Goal: Transaction & Acquisition: Obtain resource

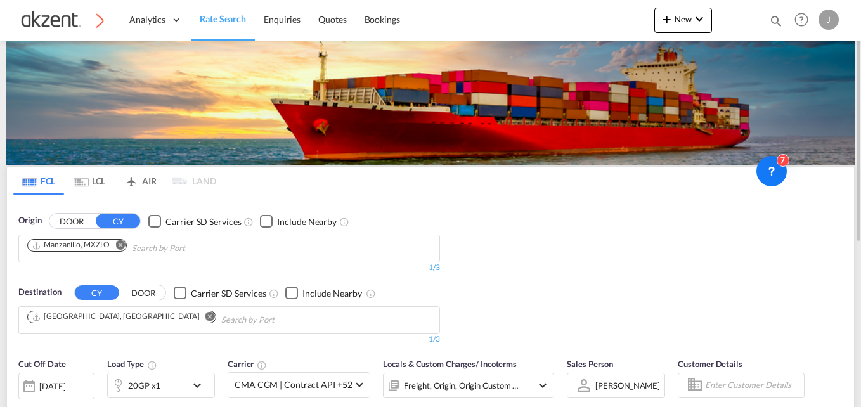
click at [145, 180] on md-tab-item "AIR" at bounding box center [140, 181] width 51 height 28
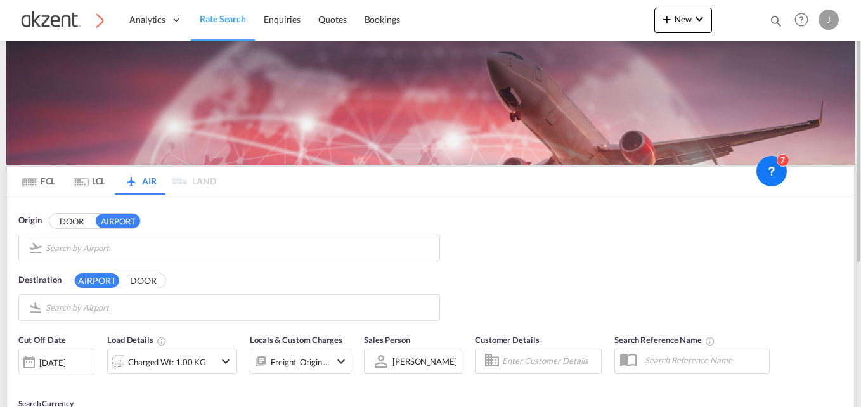
type input "[PERSON_NAME] Y Costilla International, [GEOGRAPHIC_DATA], [GEOGRAPHIC_DATA]"
type input "Shanghai Pudong International, [GEOGRAPHIC_DATA], PVG"
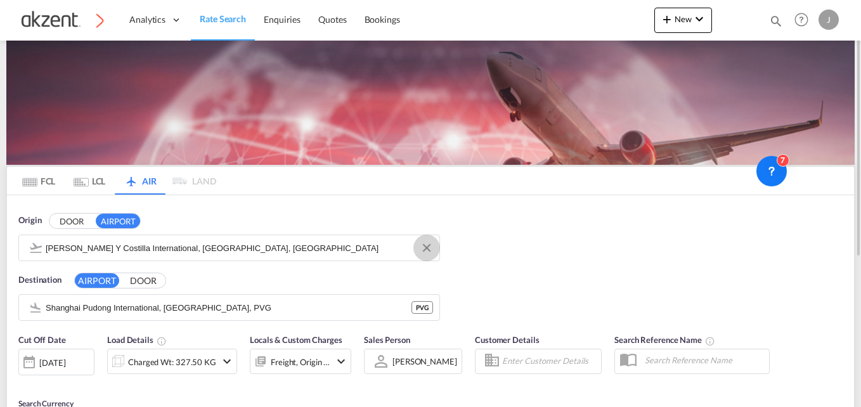
click at [429, 249] on button "Clear Input" at bounding box center [426, 247] width 19 height 19
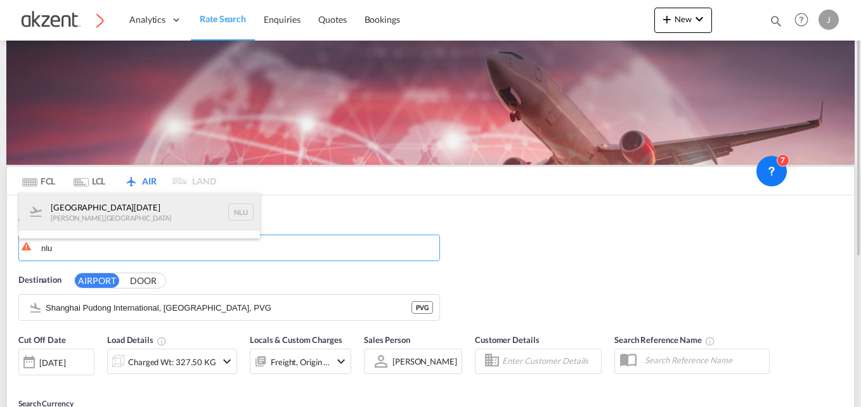
click at [239, 214] on div "[GEOGRAPHIC_DATA][DATE][PERSON_NAME] , [GEOGRAPHIC_DATA] NLU" at bounding box center [139, 212] width 241 height 38
type input "[GEOGRAPHIC_DATA][DATE], [PERSON_NAME], [GEOGRAPHIC_DATA]"
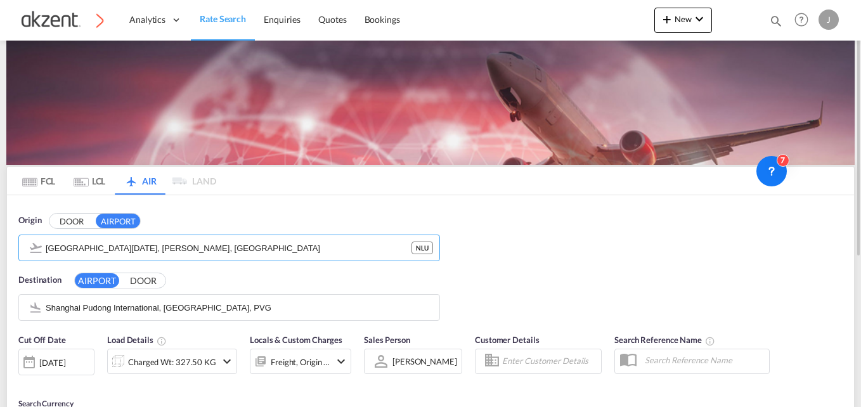
click at [427, 307] on button "Clear Input" at bounding box center [427, 307] width 0 height 0
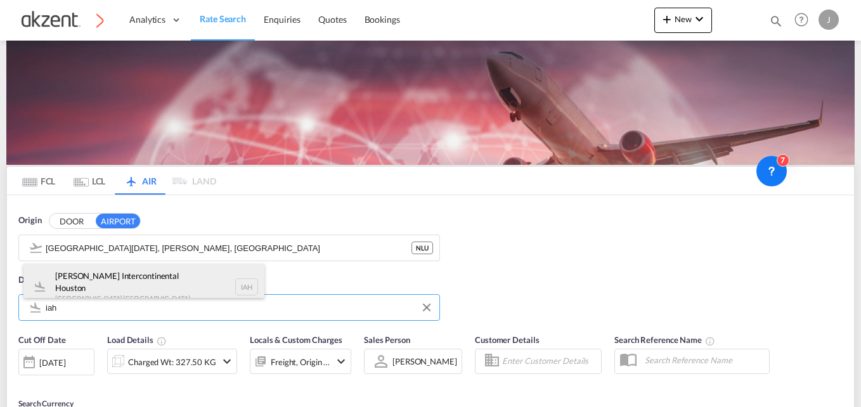
click at [238, 286] on div "[PERSON_NAME] Intercontinental Houston Houston , [GEOGRAPHIC_DATA] IAH" at bounding box center [143, 287] width 241 height 46
type input "[PERSON_NAME] Intercontinental Houston, [GEOGRAPHIC_DATA], [GEOGRAPHIC_DATA]"
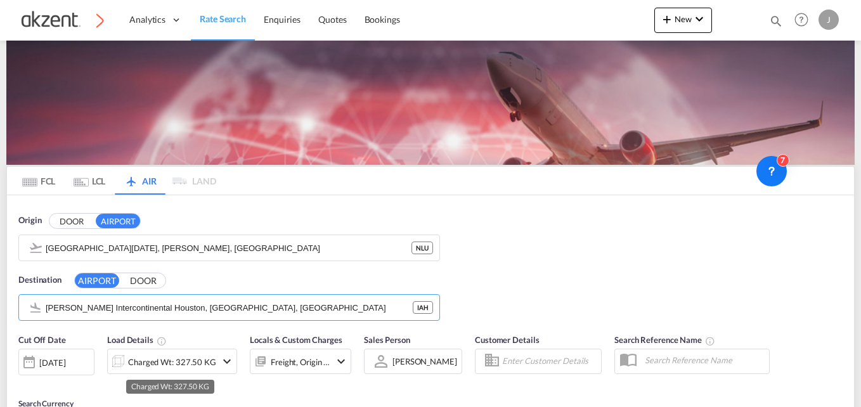
click at [166, 364] on div "Charged Wt: 327.50 KG" at bounding box center [172, 362] width 88 height 18
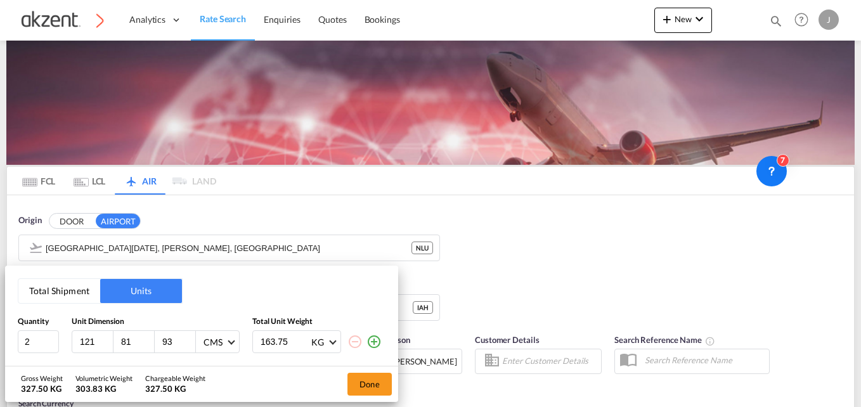
click at [141, 342] on input "81" at bounding box center [137, 341] width 34 height 11
type input "8"
click at [169, 344] on input "93" at bounding box center [178, 341] width 34 height 11
type input "9"
click at [96, 340] on input "121" at bounding box center [96, 341] width 34 height 11
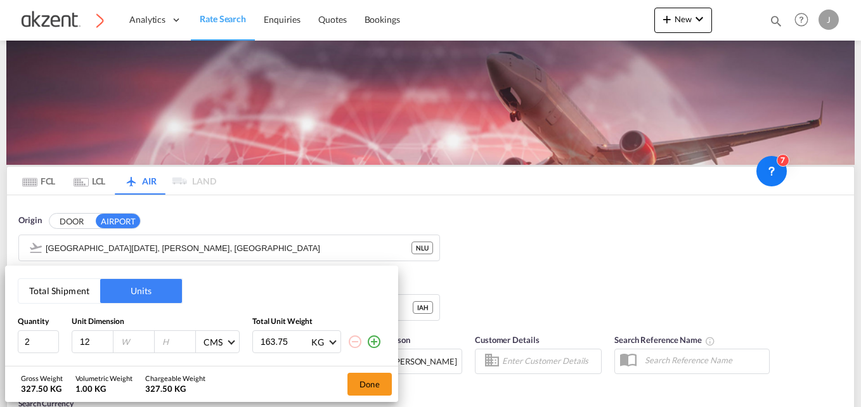
type input "1"
click at [39, 342] on input "2" at bounding box center [38, 341] width 41 height 23
click at [291, 344] on input "163.75" at bounding box center [284, 342] width 51 height 22
type input "1"
click at [36, 339] on input "number" at bounding box center [38, 341] width 41 height 23
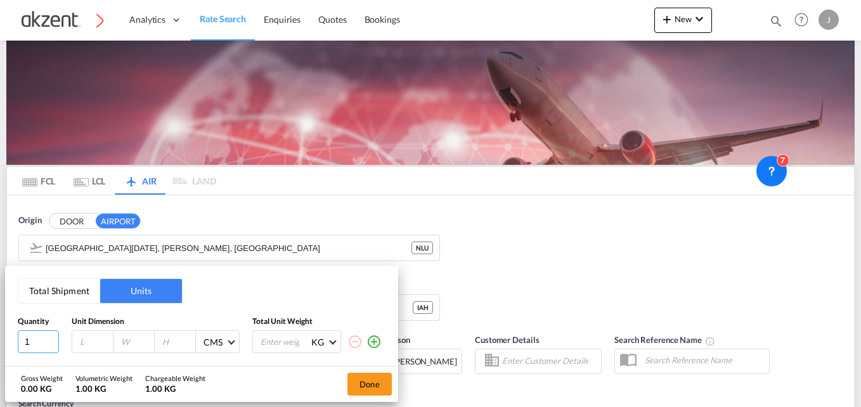
type input "1"
click at [80, 341] on input "number" at bounding box center [96, 341] width 34 height 11
type input "299"
type input "124"
drag, startPoint x: 181, startPoint y: 339, endPoint x: 174, endPoint y: 340, distance: 7.1
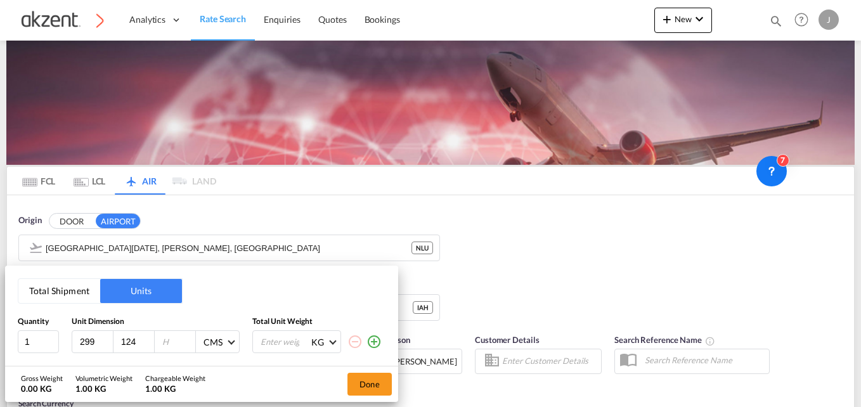
click at [179, 339] on input "number" at bounding box center [178, 341] width 34 height 11
type input "182"
click at [270, 340] on input "number" at bounding box center [284, 342] width 51 height 22
type input "770"
click at [361, 378] on button "Done" at bounding box center [369, 384] width 44 height 23
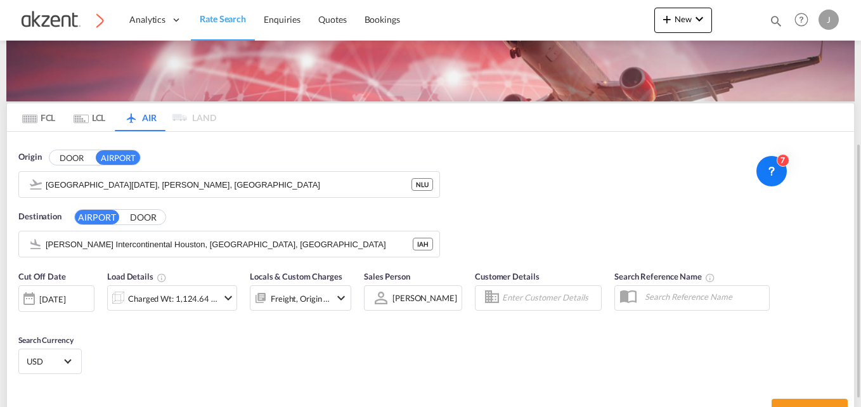
scroll to position [127, 0]
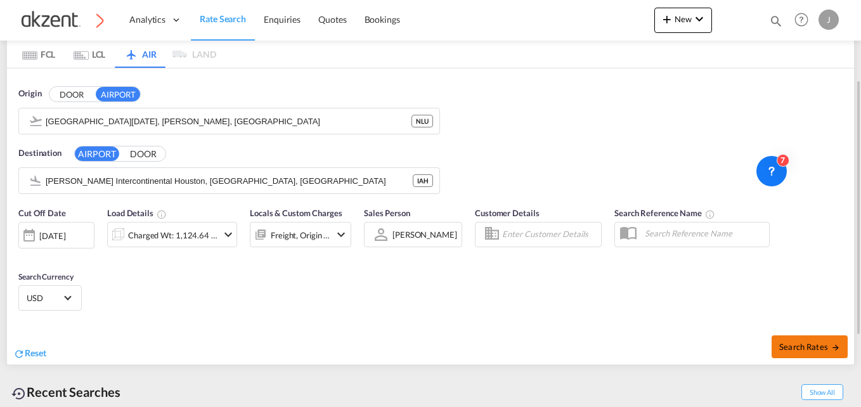
click at [796, 340] on button "Search Rates" at bounding box center [810, 346] width 76 height 23
type input "NLU to IAH / [DATE]"
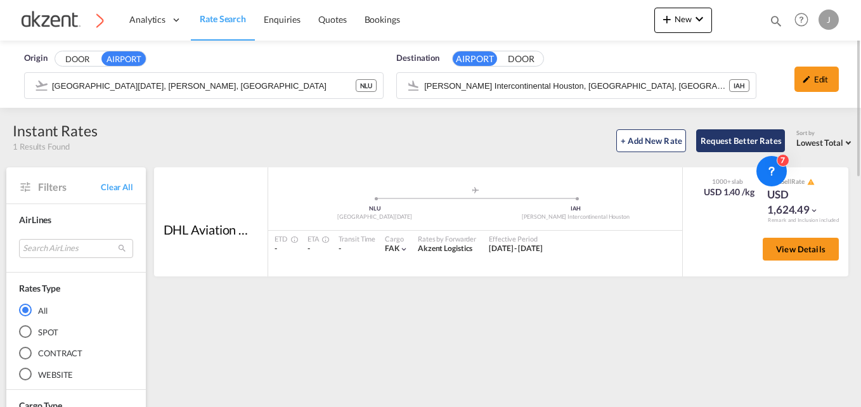
click at [741, 141] on button "Request Better Rates" at bounding box center [740, 140] width 89 height 23
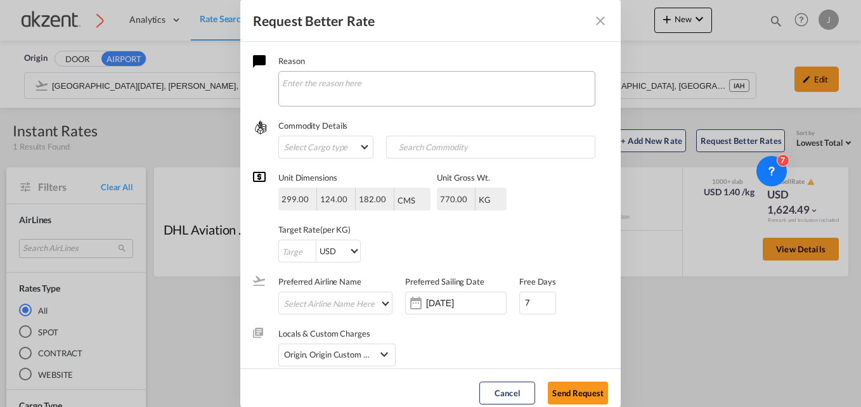
drag, startPoint x: 381, startPoint y: 69, endPoint x: 378, endPoint y: 79, distance: 10.5
click at [381, 72] on div "Reason" at bounding box center [443, 81] width 330 height 52
click at [378, 79] on textarea "Request Better Rate ..." at bounding box center [436, 89] width 317 height 36
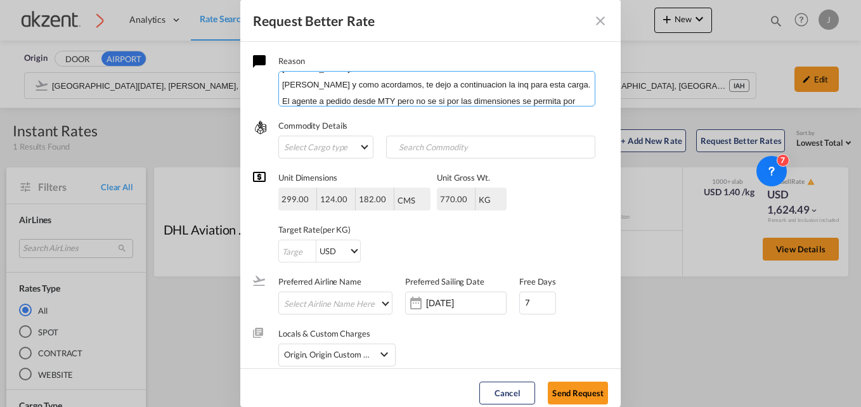
scroll to position [31, 0]
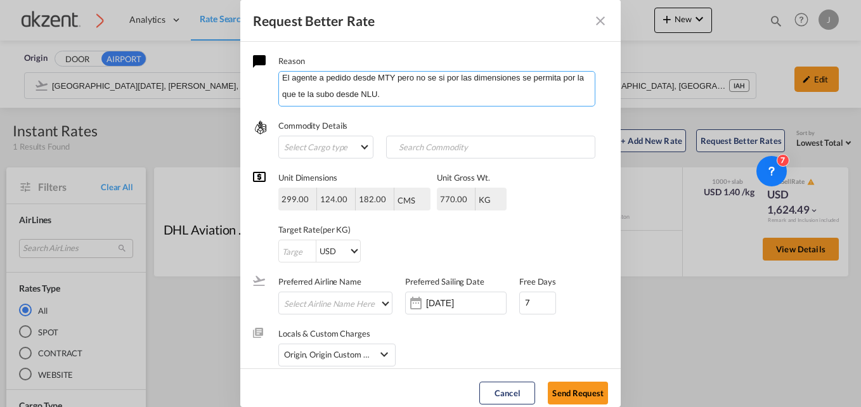
paste textarea "Favor de subirlo NLU-IAH, ya yo reviso también opciones desde MTY y AICM. • 1 c…"
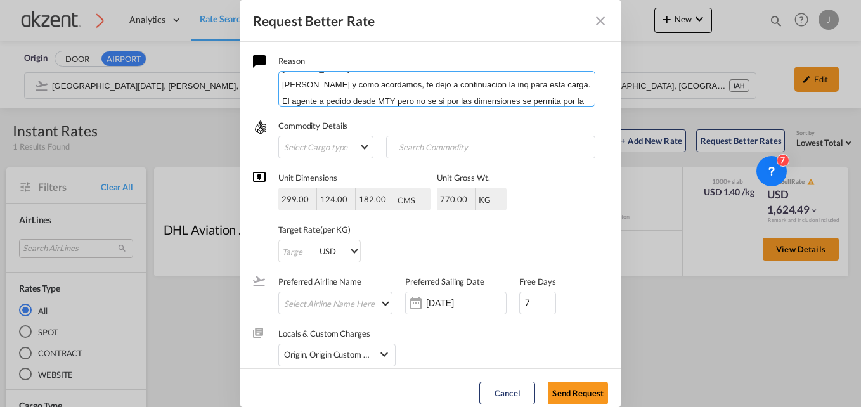
drag, startPoint x: 342, startPoint y: 76, endPoint x: 287, endPoint y: 82, distance: 54.8
click at [287, 82] on textarea "[PERSON_NAME], [PERSON_NAME] y como acordamos, te dejo a continuacion la inq pa…" at bounding box center [436, 89] width 317 height 36
click at [387, 91] on textarea "[PERSON_NAME], [PERSON_NAME] y como acordamos, te dejo a continuacion la inq pa…" at bounding box center [436, 89] width 317 height 36
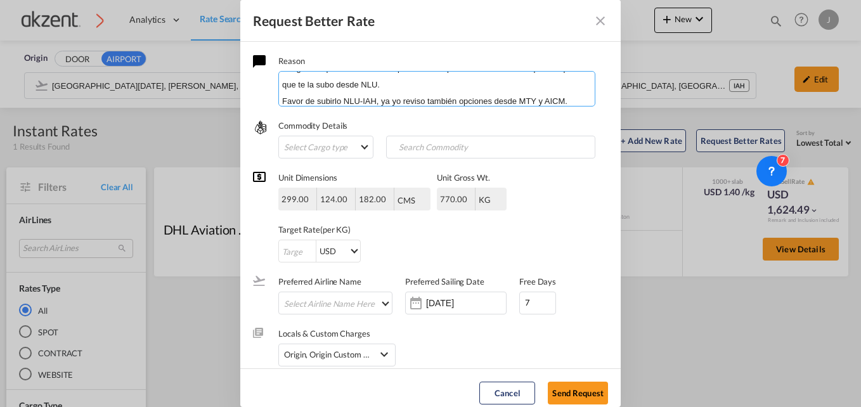
click at [342, 99] on textarea "[PERSON_NAME], [PERSON_NAME] y como acordamos, te dejo a continuacion la inq pa…" at bounding box center [436, 89] width 317 height 36
click at [338, 100] on textarea "[PERSON_NAME], [PERSON_NAME] y como acordamos, te dejo a continuacion la inq pa…" at bounding box center [436, 89] width 317 height 36
click at [365, 102] on textarea "[PERSON_NAME], [PERSON_NAME] y como acordamos, te dejo a continuacion la inq pa…" at bounding box center [436, 89] width 317 height 36
click at [406, 100] on textarea "[PERSON_NAME], [PERSON_NAME] y como acordamos, te dejo a continuacion la inq pa…" at bounding box center [436, 89] width 317 height 36
click at [486, 97] on textarea "[PERSON_NAME], [PERSON_NAME] y como acordamos, te dejo a continuacion la inq pa…" at bounding box center [436, 89] width 317 height 36
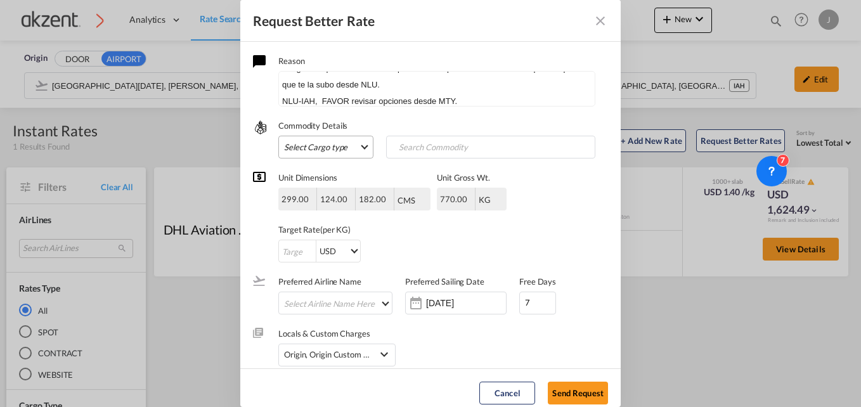
click at [338, 145] on md-select "Select Cargo type FAK GCR GDSM General Cargo Hazardous Cargo Ambient Foodstuff …" at bounding box center [325, 147] width 95 height 23
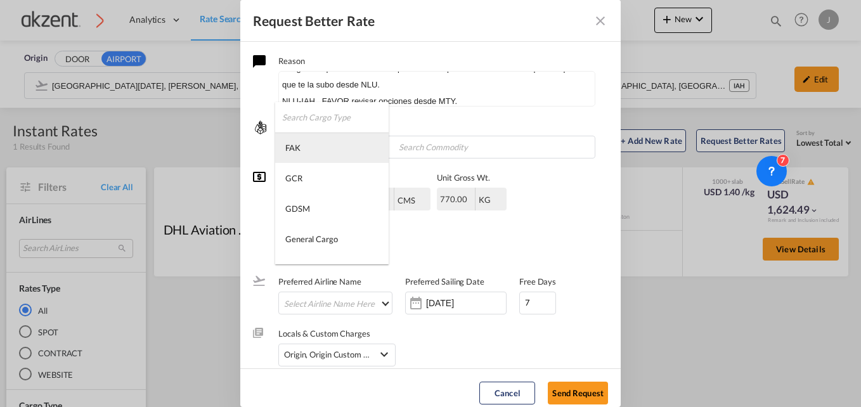
click at [321, 151] on md-option "FAK" at bounding box center [331, 147] width 113 height 30
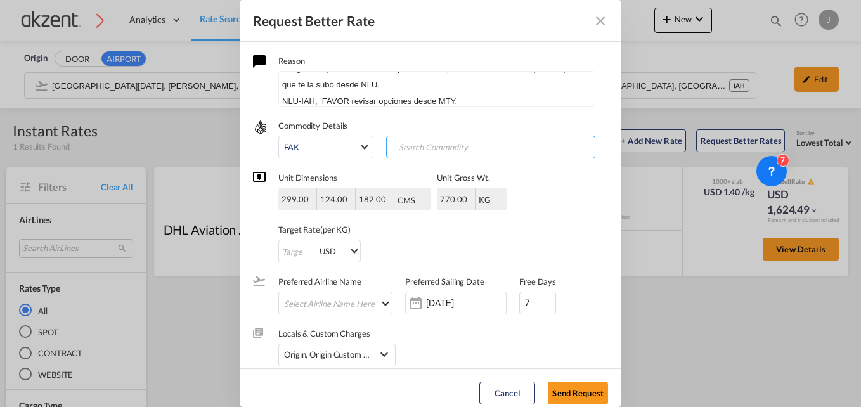
click at [401, 147] on input "Search Commodity" at bounding box center [452, 148] width 126 height 20
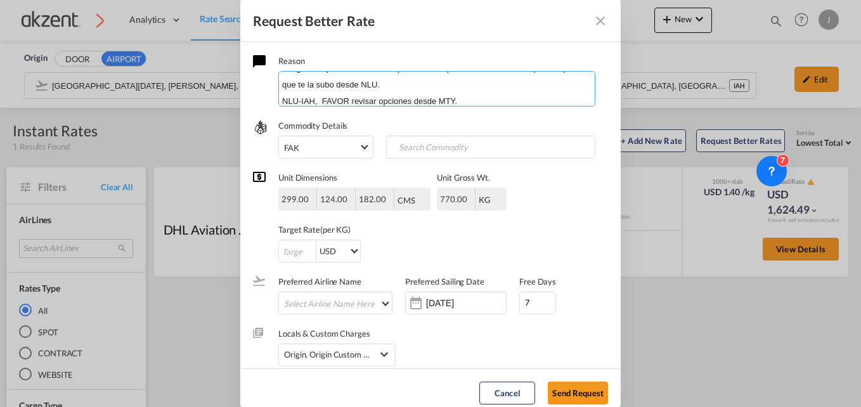
click at [463, 101] on textarea "[PERSON_NAME], [PERSON_NAME] y como acordamos, te dejo a continuacion la inq pa…" at bounding box center [436, 89] width 317 height 36
click at [484, 99] on textarea "[PERSON_NAME], [PERSON_NAME] y como acordamos, te dejo a continuacion la inq pa…" at bounding box center [436, 89] width 317 height 36
type textarea "[PERSON_NAME], [PERSON_NAME] y como acordamos, te dejo a continuacion la inq pa…"
click at [413, 159] on div "Unit Dimensions 299.00 124.00 182.00 CMS CMS Inches CMS Inches Unit Gross Wt. 7…" at bounding box center [430, 210] width 355 height 104
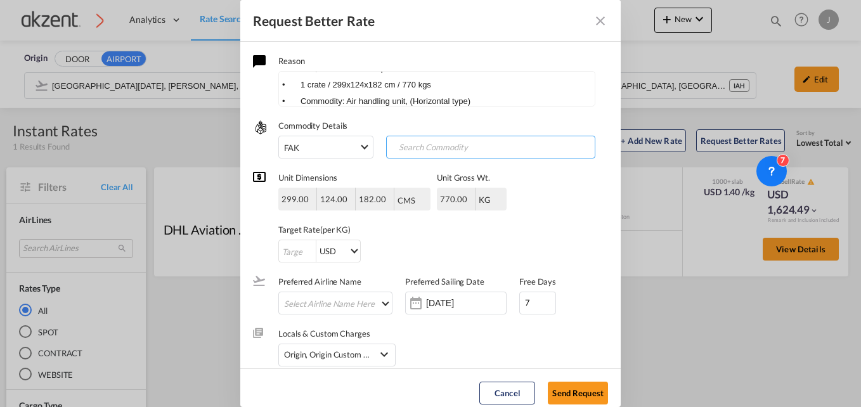
click at [416, 150] on input "Chips input." at bounding box center [452, 148] width 126 height 20
type input "air handling"
click at [291, 254] on input "Request Better Rate ..." at bounding box center [297, 251] width 37 height 23
type input "1"
click at [401, 247] on div "1 USD AED AFN ALL AMD ANG AOA ARS AUD AWG AZN BAM BBD BDT BGN BHD BIF BMD BND […" at bounding box center [392, 251] width 228 height 23
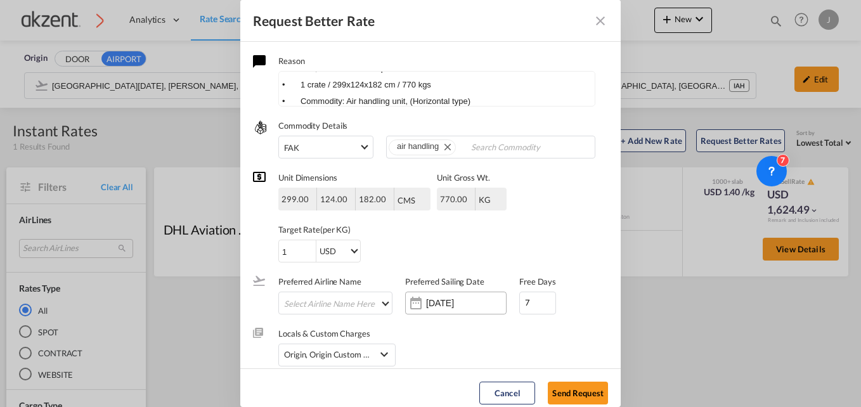
click at [439, 300] on input "[DATE]" at bounding box center [466, 303] width 80 height 10
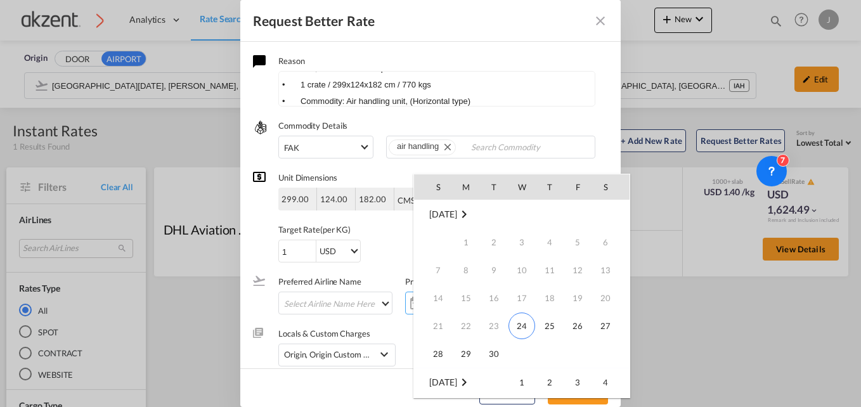
click at [522, 326] on span "24" at bounding box center [521, 326] width 27 height 27
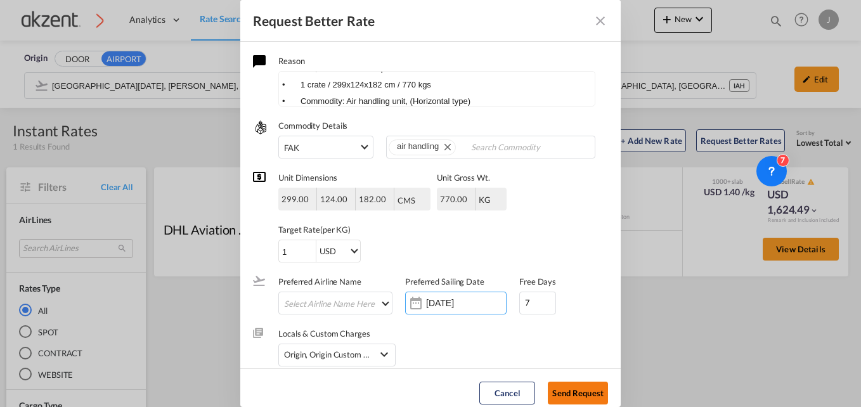
click at [575, 387] on button "Send Request" at bounding box center [578, 393] width 60 height 23
type input "[DATE]"
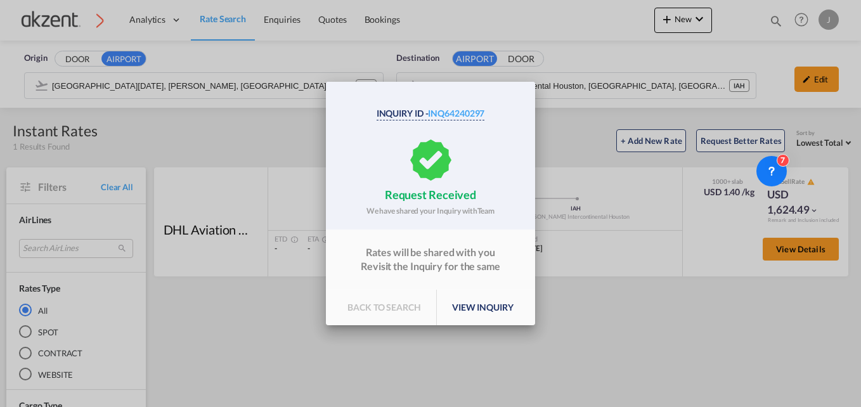
click at [475, 304] on p "view inquiry" at bounding box center [483, 308] width 92 height 36
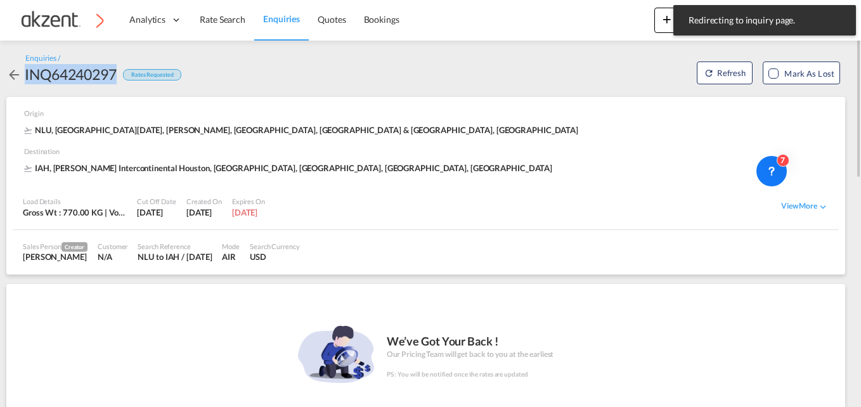
drag, startPoint x: 116, startPoint y: 71, endPoint x: 23, endPoint y: 72, distance: 93.2
click at [23, 72] on div "INQ64240297 Rates Requested" at bounding box center [93, 74] width 175 height 20
copy div "INQ64240297"
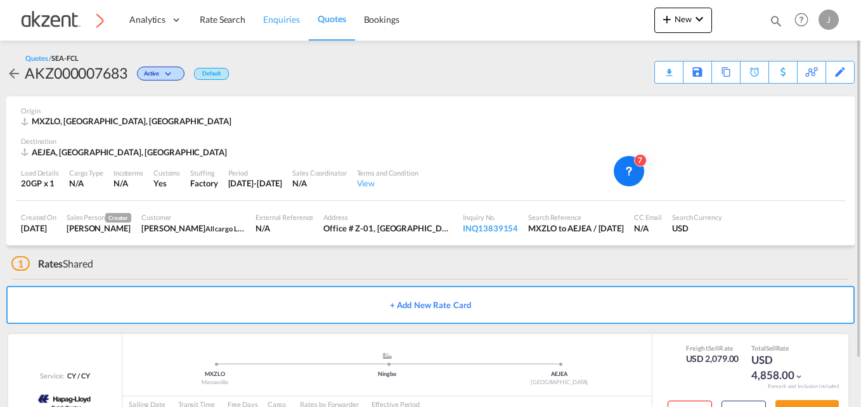
drag, startPoint x: 269, startPoint y: 20, endPoint x: 259, endPoint y: 20, distance: 10.8
click at [269, 20] on span "Enquiries" at bounding box center [281, 19] width 37 height 11
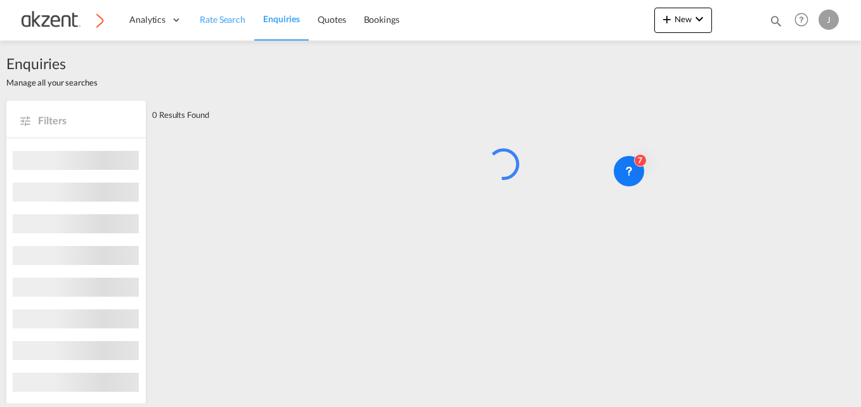
click at [213, 24] on span "Rate Search" at bounding box center [223, 19] width 46 height 11
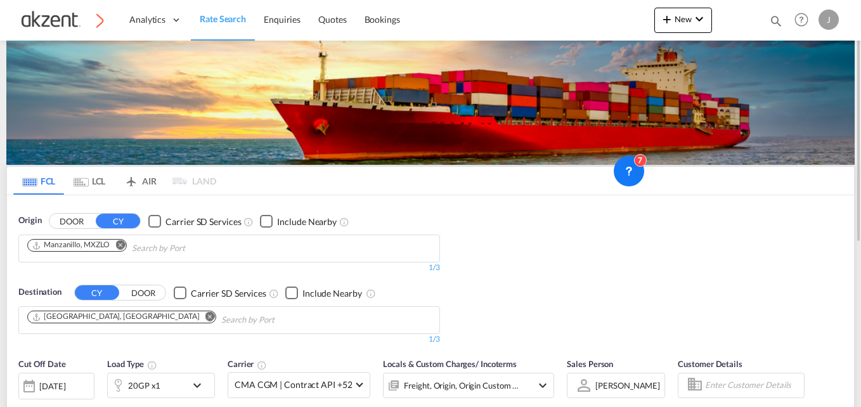
click at [119, 245] on md-icon "Remove" at bounding box center [120, 245] width 10 height 10
type input "p"
type input "y"
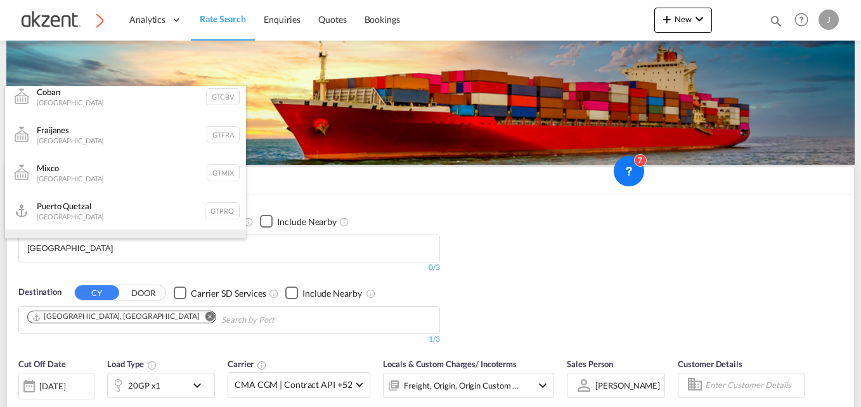
scroll to position [127, 0]
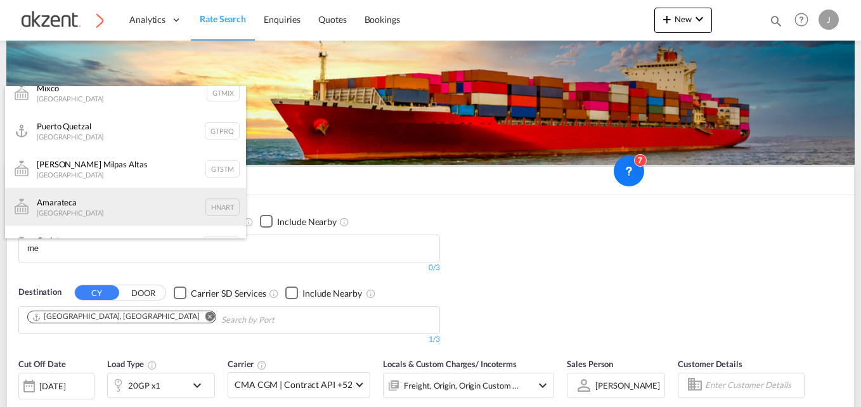
type input "m"
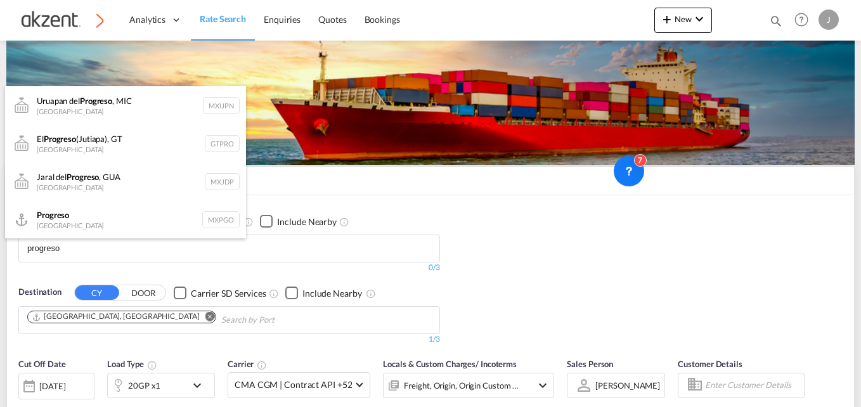
scroll to position [38, 0]
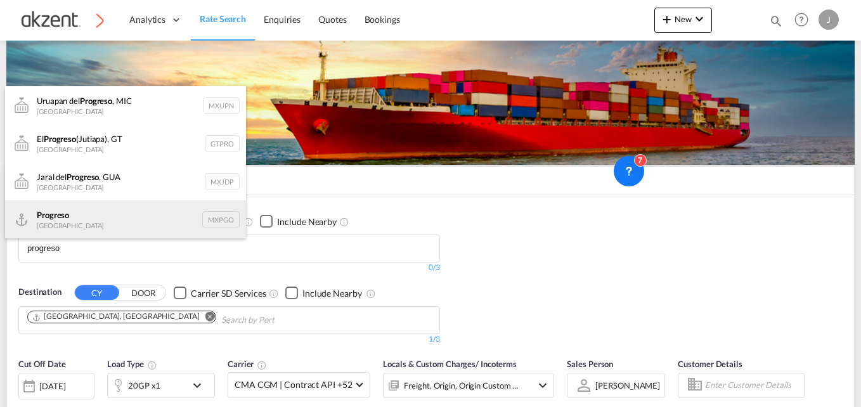
type input "progreso"
click at [208, 219] on div "Progreso Mexico MXPGO" at bounding box center [125, 219] width 241 height 38
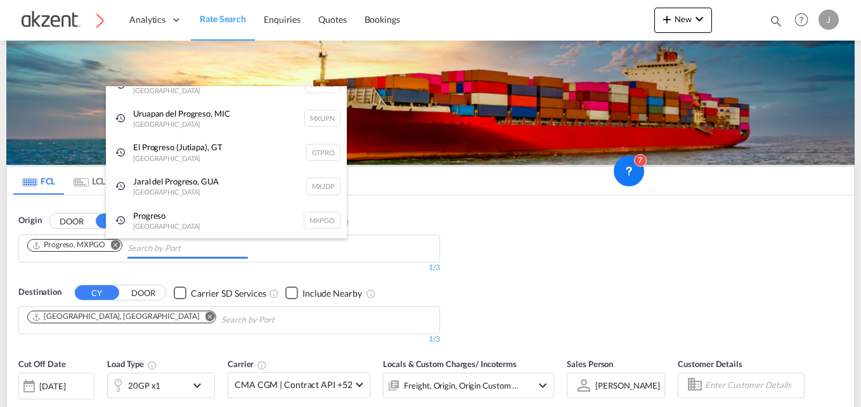
scroll to position [19, 0]
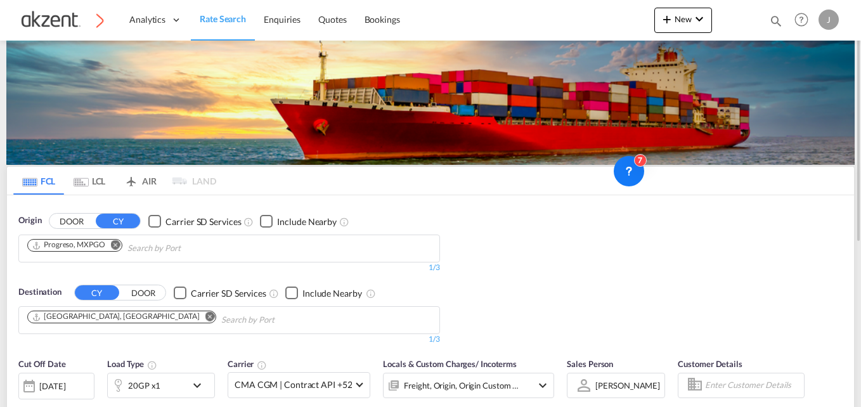
click at [205, 316] on md-icon "Remove" at bounding box center [210, 317] width 10 height 10
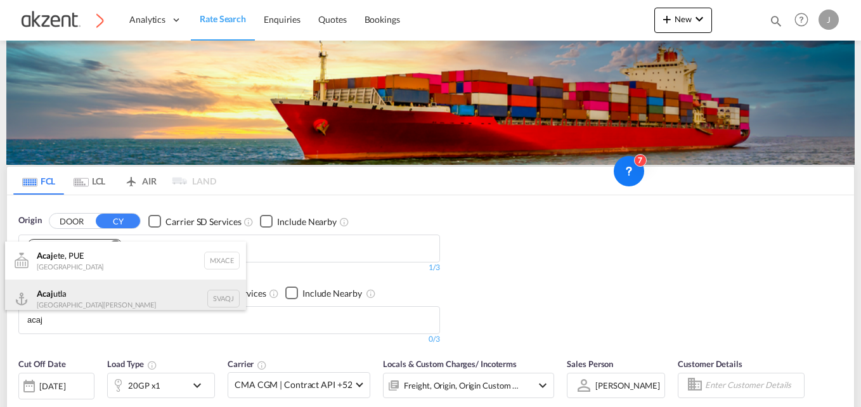
type input "acaj"
click at [210, 300] on div "Acaj utla El Salvador SVAQJ" at bounding box center [125, 299] width 241 height 38
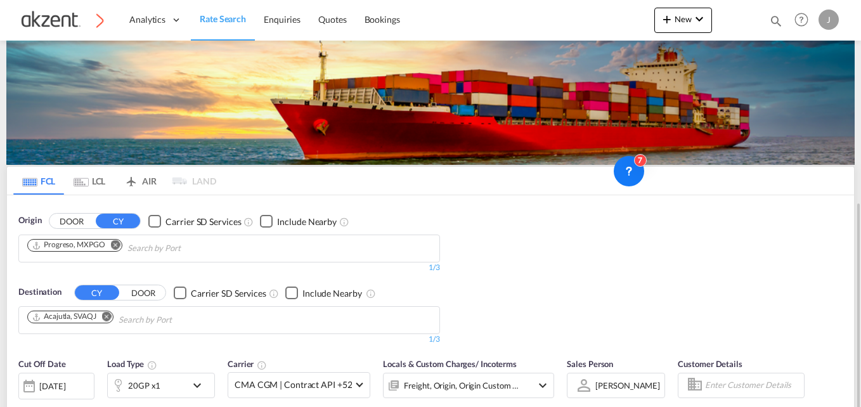
scroll to position [127, 0]
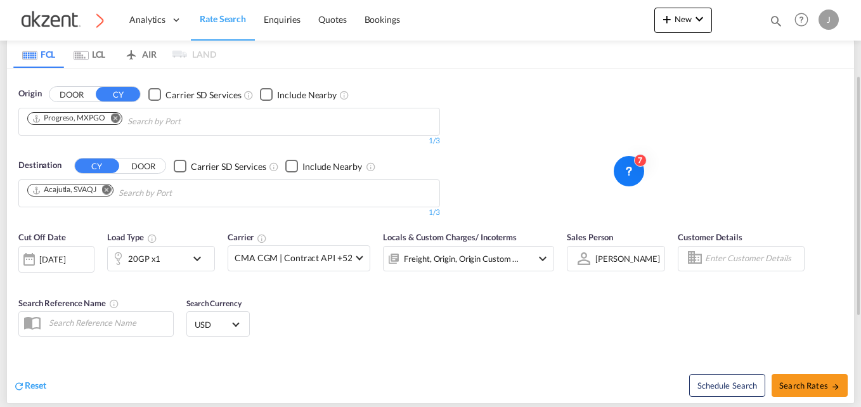
click at [167, 258] on div "20GP x1" at bounding box center [147, 258] width 79 height 25
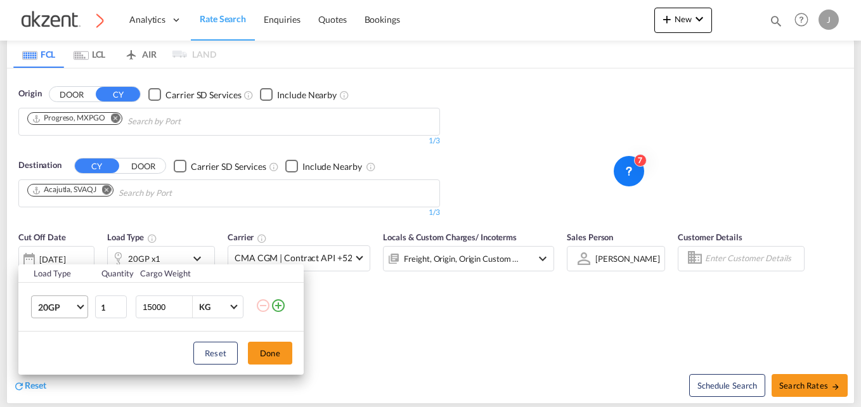
click at [81, 306] on span "Choose: \a20GP" at bounding box center [80, 305] width 7 height 7
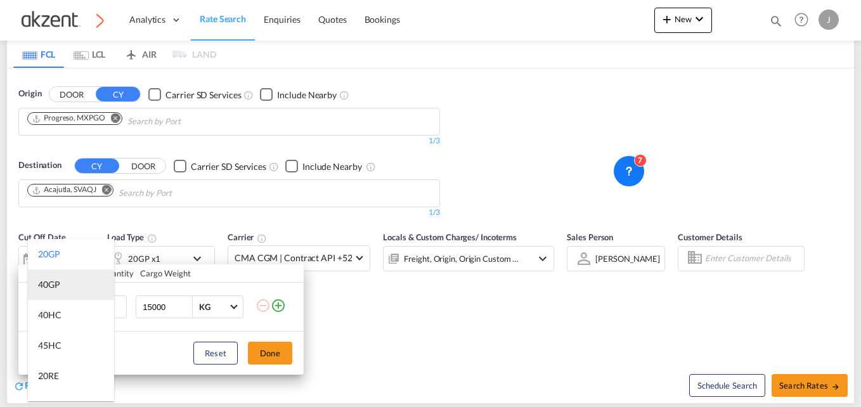
click at [59, 282] on div "40GP" at bounding box center [49, 284] width 22 height 13
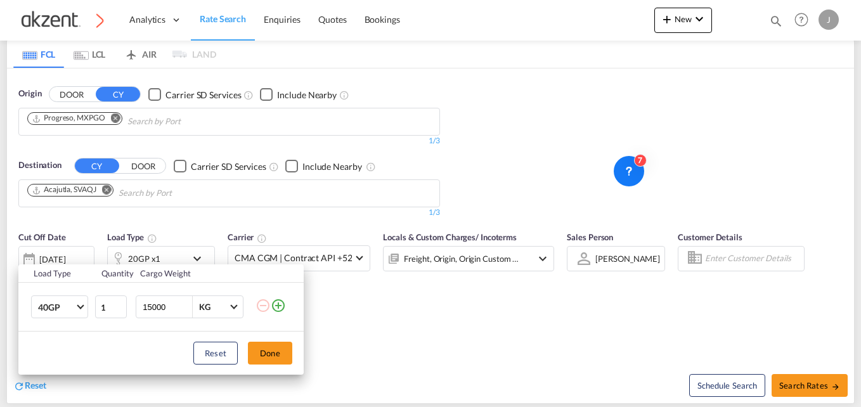
drag, startPoint x: 77, startPoint y: 309, endPoint x: 77, endPoint y: 295, distance: 13.3
click at [77, 308] on md-select-value "40GP" at bounding box center [62, 307] width 51 height 22
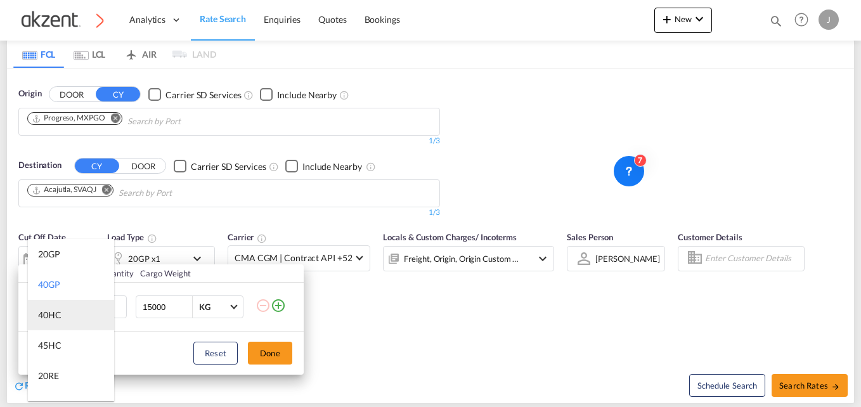
click at [58, 314] on div "40HC" at bounding box center [49, 315] width 23 height 13
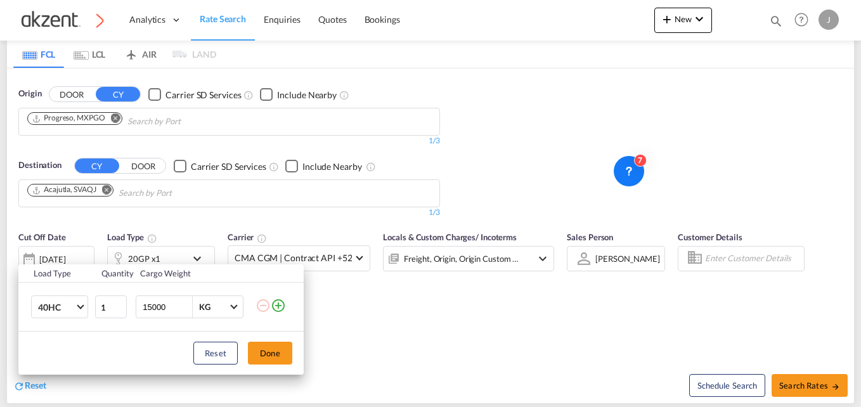
click at [168, 304] on input "15000" at bounding box center [166, 307] width 51 height 22
type input "1"
type input "26000"
click at [280, 305] on md-icon "icon-plus-circle-outline" at bounding box center [278, 305] width 15 height 15
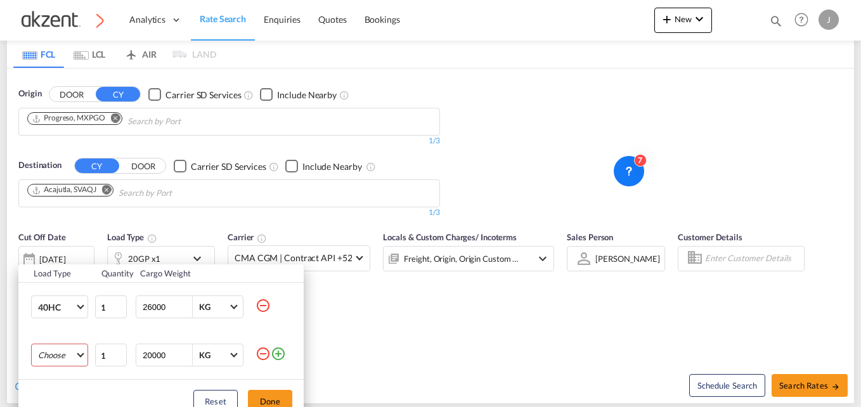
click at [80, 349] on md-select "Choose 20GP 40GP 40HC 45HC 20RE 40RE 40HR 20OT 40OT 20FR 40FR 40NR 20NR 45S 20T…" at bounding box center [59, 355] width 57 height 23
click at [56, 259] on div "20GP" at bounding box center [49, 254] width 22 height 11
click at [162, 354] on input "20000" at bounding box center [166, 355] width 51 height 22
type input "2"
type input "13000"
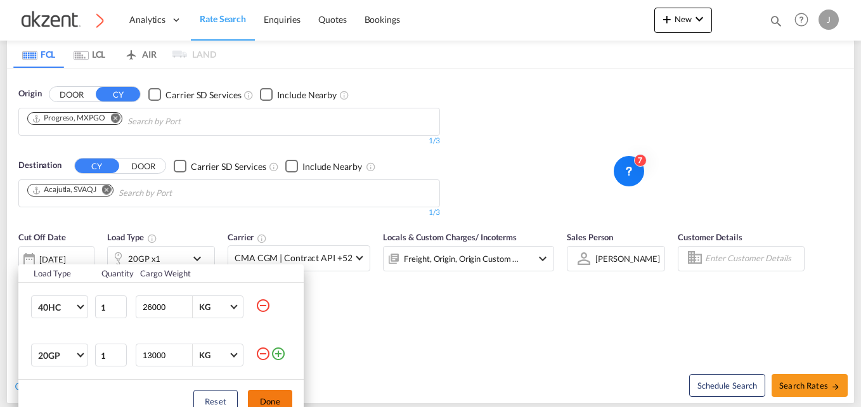
click at [278, 397] on button "Done" at bounding box center [270, 401] width 44 height 23
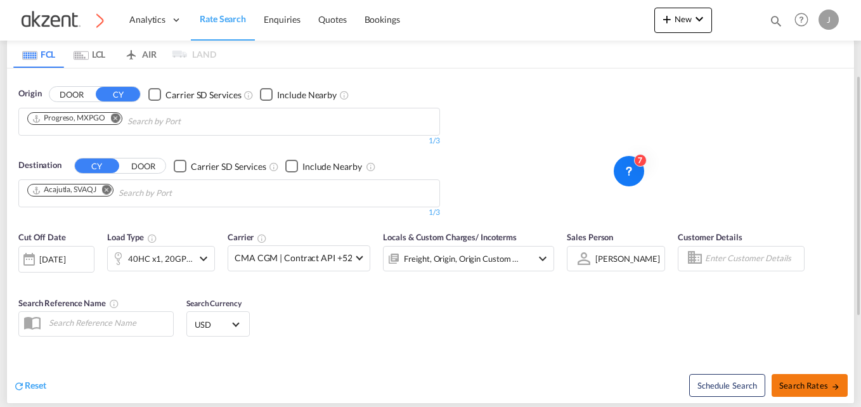
click at [815, 382] on span "Search Rates" at bounding box center [809, 385] width 61 height 10
type input "MXPGO to SVAQJ / 24 Sep 2025"
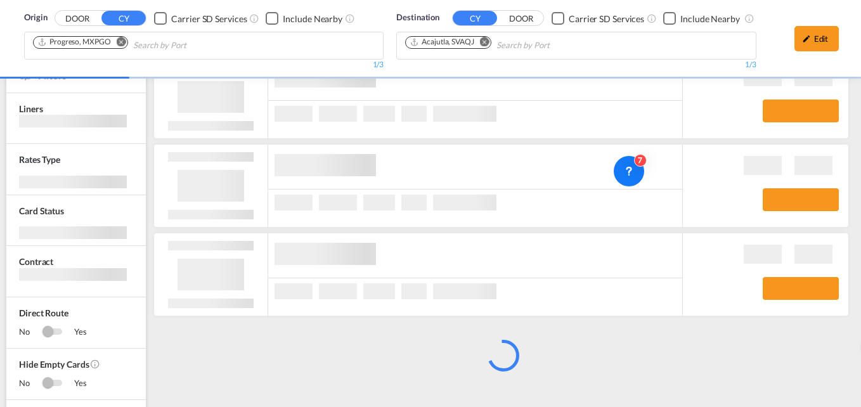
scroll to position [436, 0]
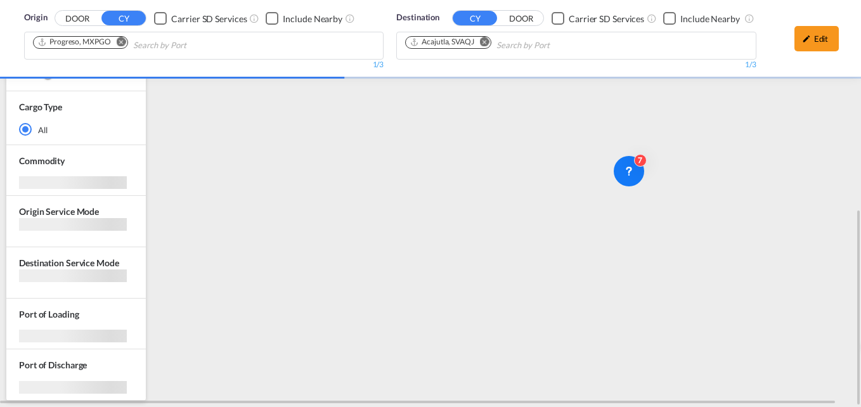
click at [762, 183] on div "rates loading Rates loading No rates are available for the selected Filter. No …" at bounding box center [503, 71] width 702 height 671
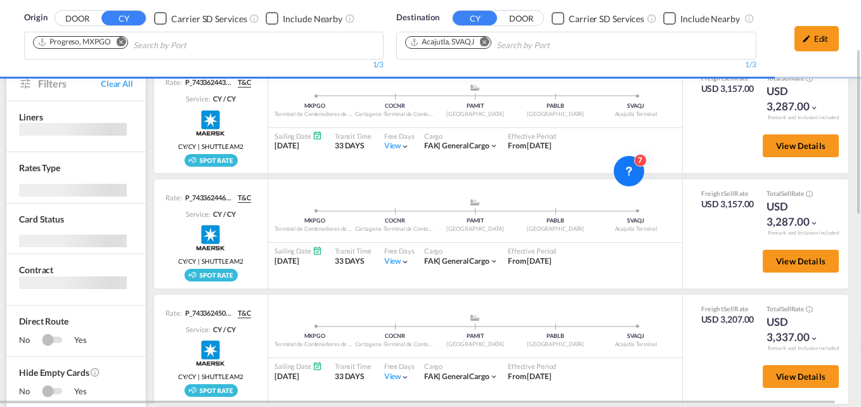
scroll to position [0, 0]
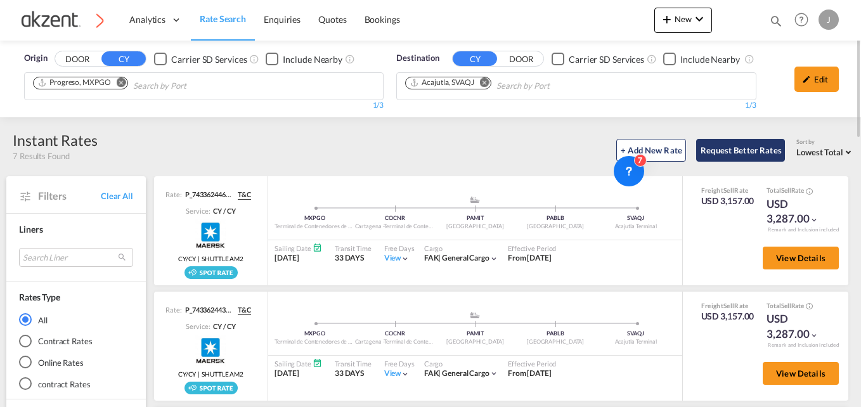
click at [728, 145] on button "Request Better Rates" at bounding box center [740, 150] width 89 height 23
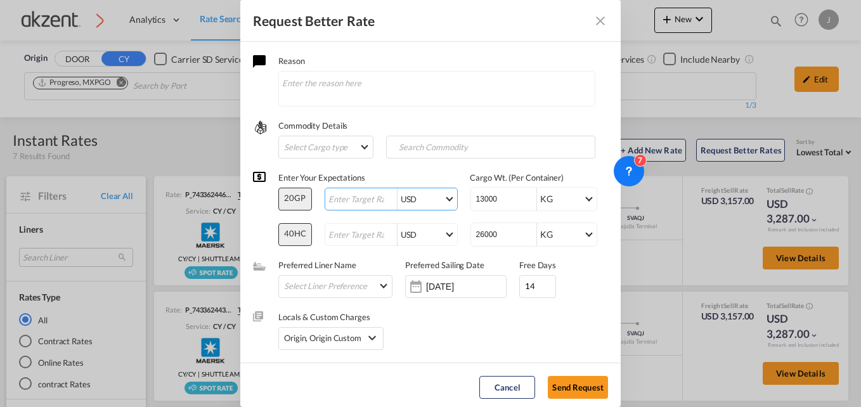
click at [355, 198] on input "Request Better Rate ..." at bounding box center [362, 200] width 70 height 10
type input "1"
click at [351, 228] on div "USD AED AFN ALL AMD ANG AOA ARS AUD AWG AZN BAM BBD BDT BGN BHD BIF BMD BND BOB…" at bounding box center [391, 234] width 133 height 23
click at [341, 236] on input "Request Better Rate ..." at bounding box center [362, 235] width 70 height 10
type input "1"
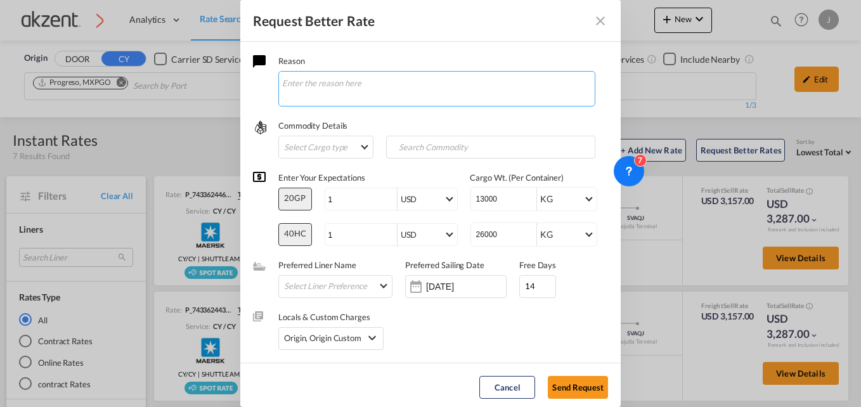
click at [368, 82] on textarea "Request Better Rate ..." at bounding box center [436, 89] width 317 height 36
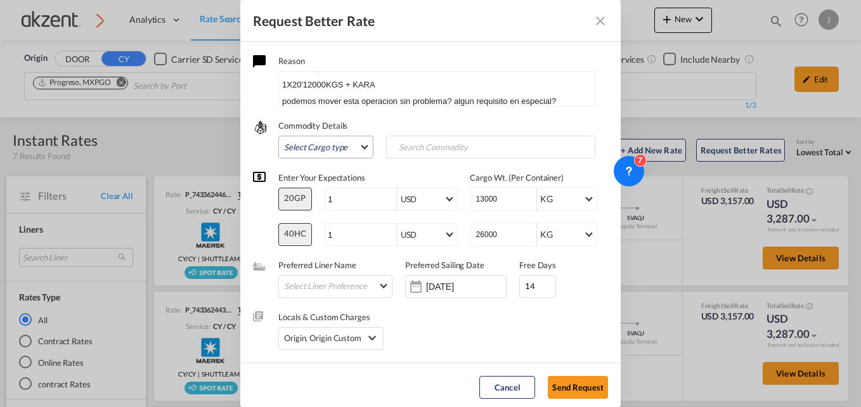
click at [334, 138] on md-select "Select Cargo type FAK GCR GDSM General Cargo Hazardous Cargo Ambient Foodstuff …" at bounding box center [325, 147] width 95 height 23
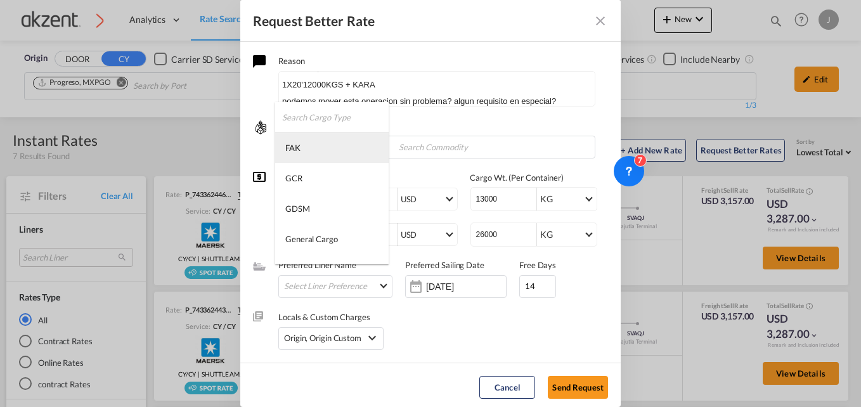
click at [316, 152] on md-option "FAK" at bounding box center [331, 147] width 113 height 30
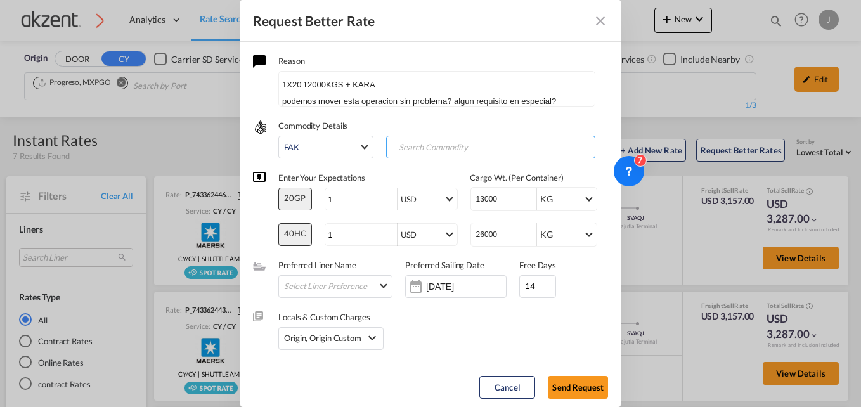
click at [413, 151] on input "Search Commodity" at bounding box center [452, 148] width 126 height 20
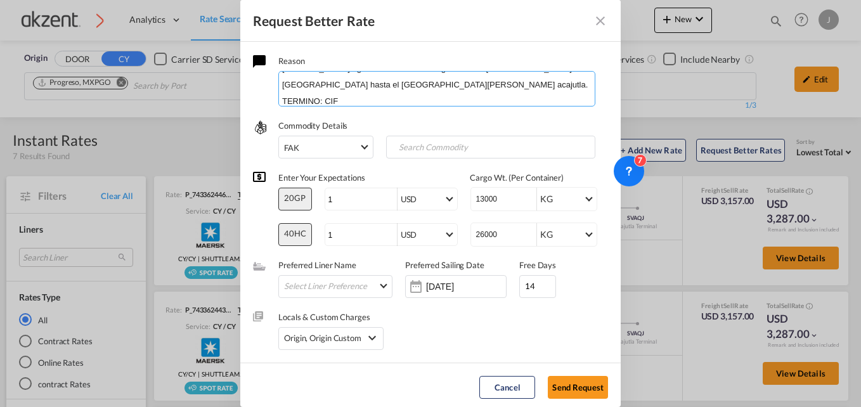
scroll to position [48, 0]
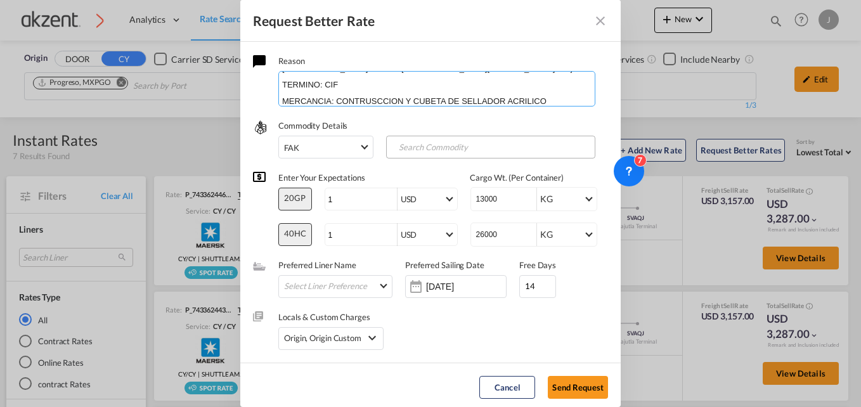
type textarea "Buenas tardes, Nuestro agente desea mover carga desde el puerto el progreso en …"
click at [426, 152] on input "Chips input." at bounding box center [452, 148] width 126 height 20
type input "contruccion"
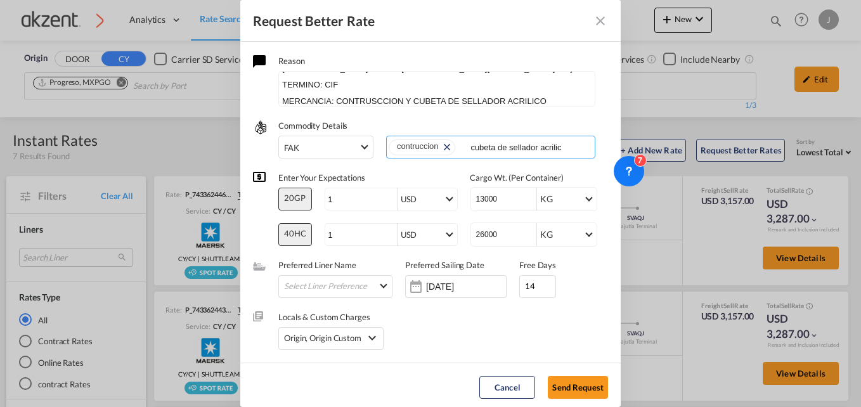
type input "cubeta de sellador acrilico"
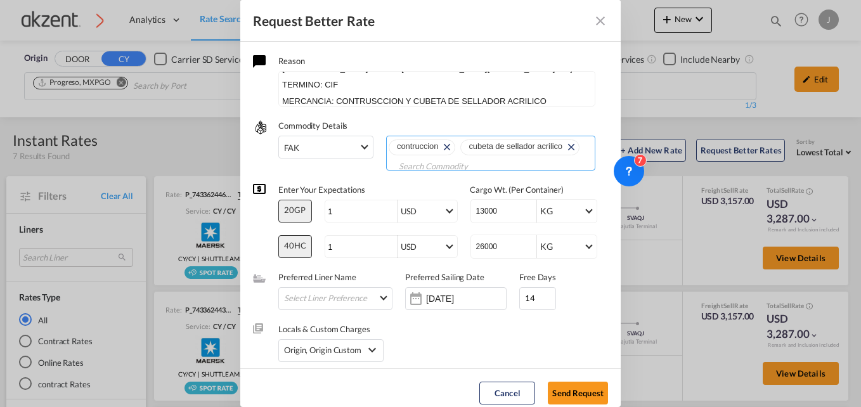
scroll to position [0, 0]
click at [453, 299] on input "[DATE]" at bounding box center [466, 299] width 80 height 10
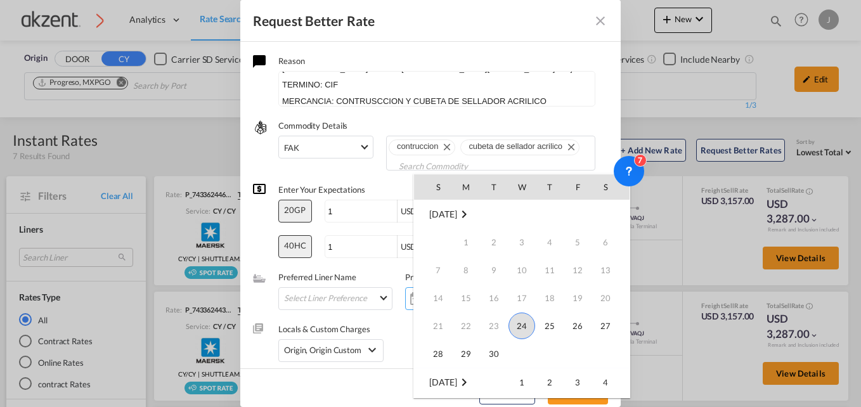
click at [522, 315] on span "24" at bounding box center [521, 326] width 27 height 27
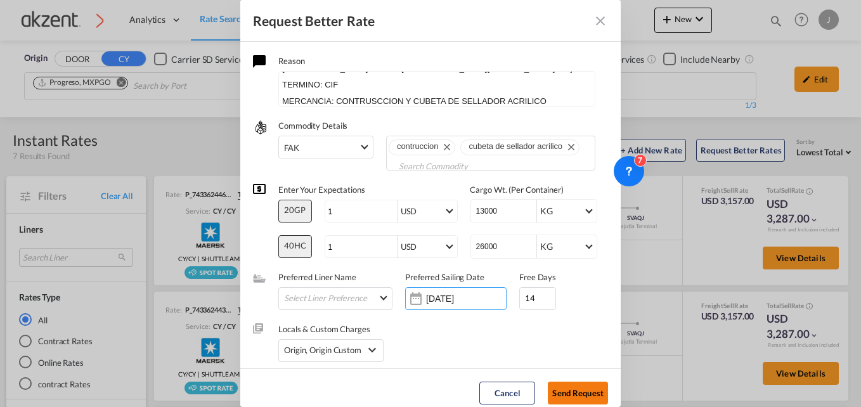
click at [578, 394] on button "Send Request" at bounding box center [578, 393] width 60 height 23
type input "[DATE]"
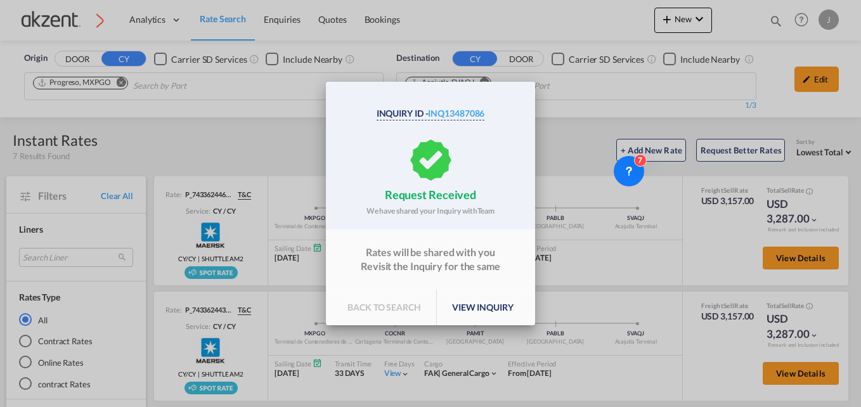
click at [464, 306] on p "view inquiry" at bounding box center [483, 308] width 92 height 36
